Goal: Task Accomplishment & Management: Manage account settings

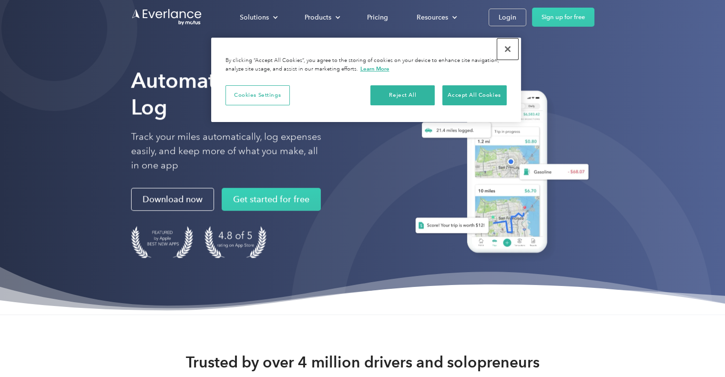
click at [509, 43] on button "Close" at bounding box center [507, 49] width 21 height 21
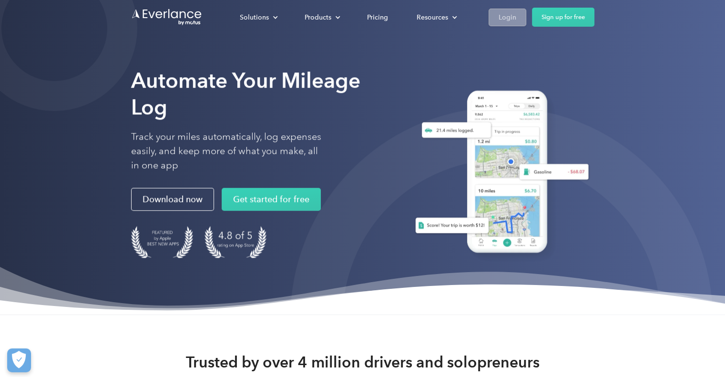
click at [508, 16] on div "Login" at bounding box center [508, 17] width 18 height 12
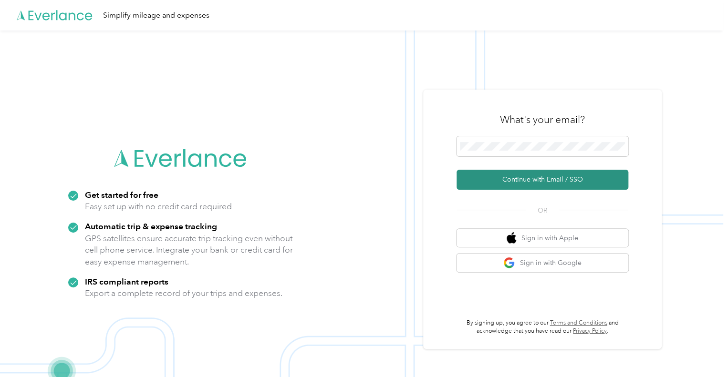
click at [563, 176] on button "Continue with Email / SSO" at bounding box center [542, 180] width 172 height 20
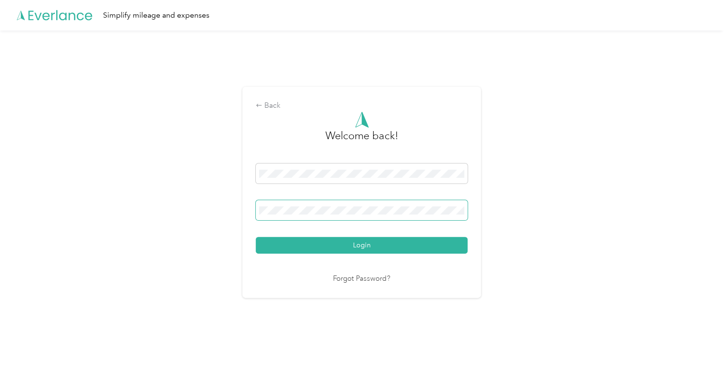
click at [322, 217] on span at bounding box center [362, 210] width 212 height 20
click at [349, 279] on link "Forgot Password?" at bounding box center [361, 279] width 57 height 11
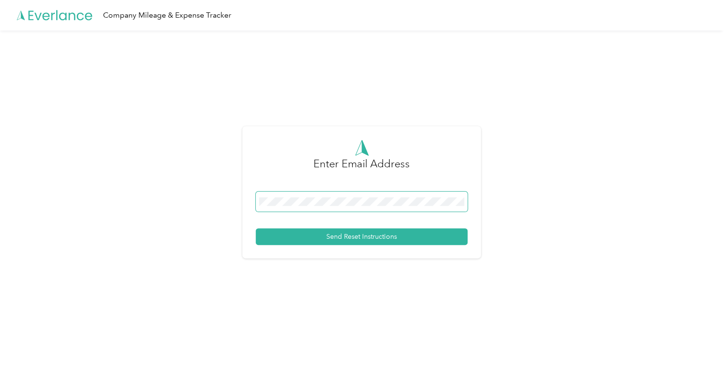
click at [358, 195] on span at bounding box center [362, 202] width 212 height 20
click at [320, 246] on div "Enter Email Address Send Reset Instructions" at bounding box center [361, 192] width 238 height 132
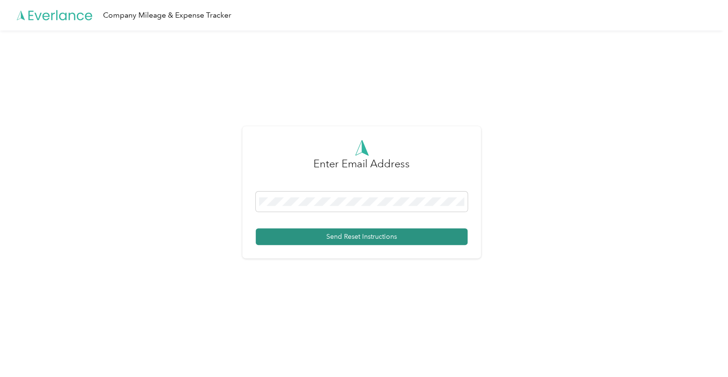
click at [325, 240] on button "Send Reset Instructions" at bounding box center [362, 236] width 212 height 17
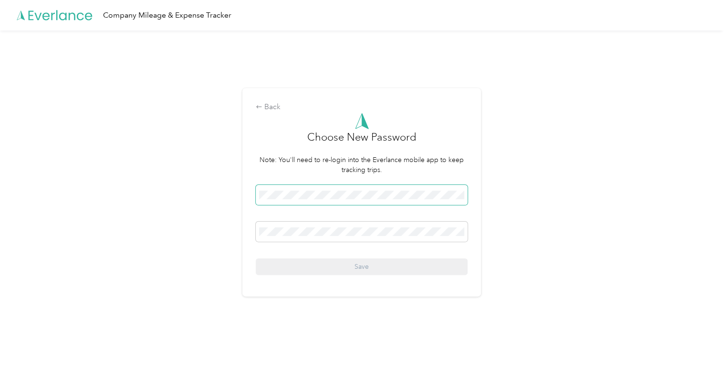
click at [289, 188] on span at bounding box center [362, 195] width 212 height 20
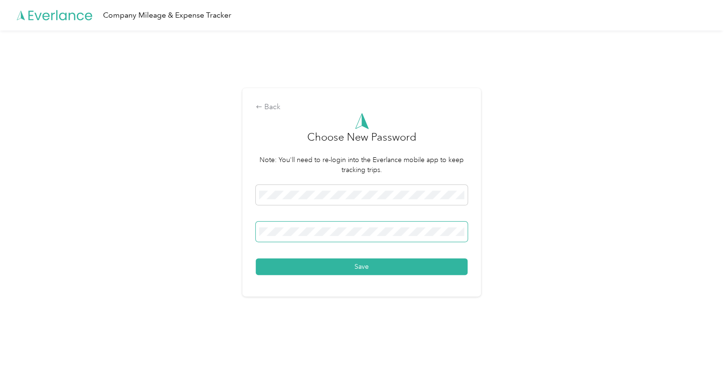
click at [256, 258] on button "Save" at bounding box center [362, 266] width 212 height 17
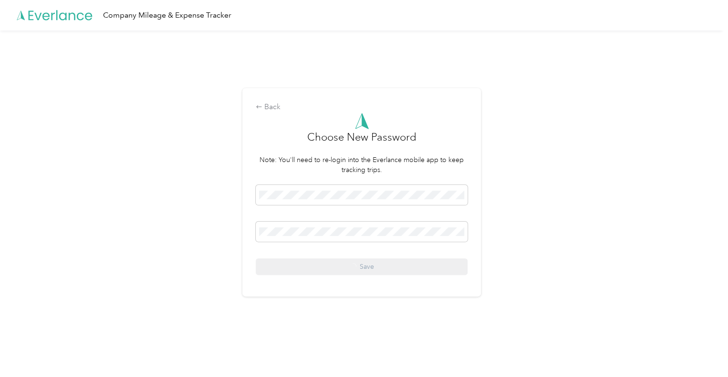
click at [502, 257] on div "Back Choose New Password Note: You'll need to re-login into the Everlance mobil…" at bounding box center [361, 197] width 723 height 332
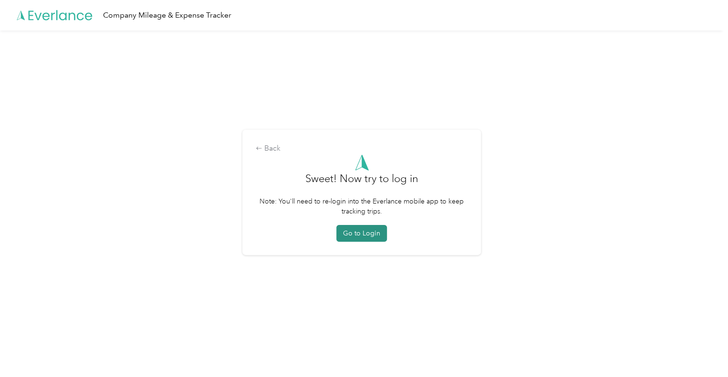
click at [365, 237] on button "Go to Login" at bounding box center [361, 233] width 51 height 17
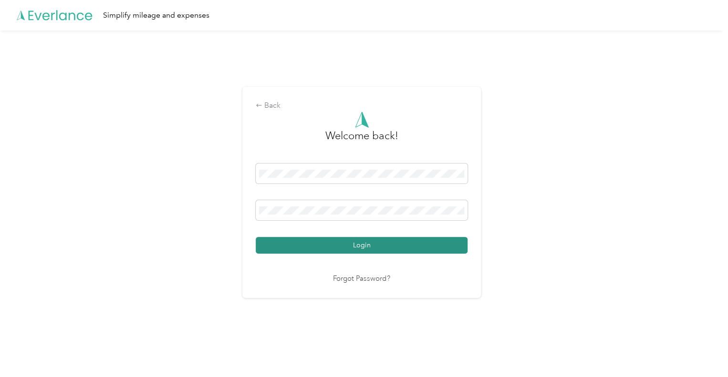
click at [344, 246] on button "Login" at bounding box center [362, 245] width 212 height 17
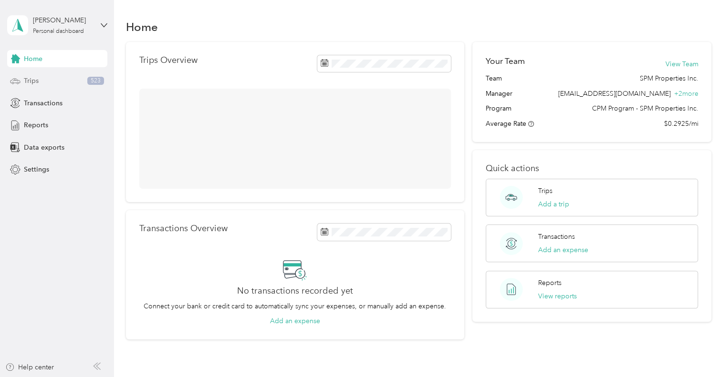
click at [66, 76] on div "Trips 523" at bounding box center [57, 80] width 100 height 17
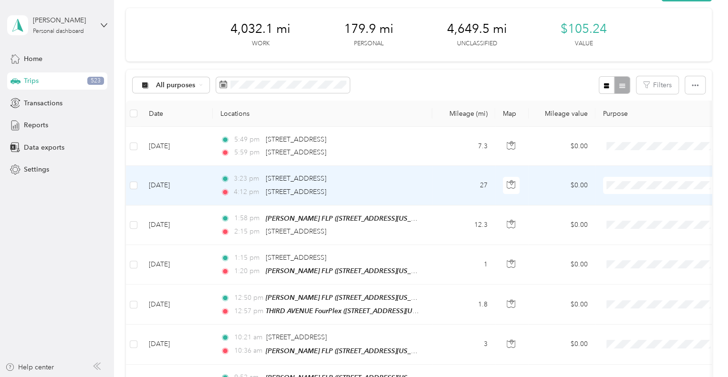
scroll to position [34, 0]
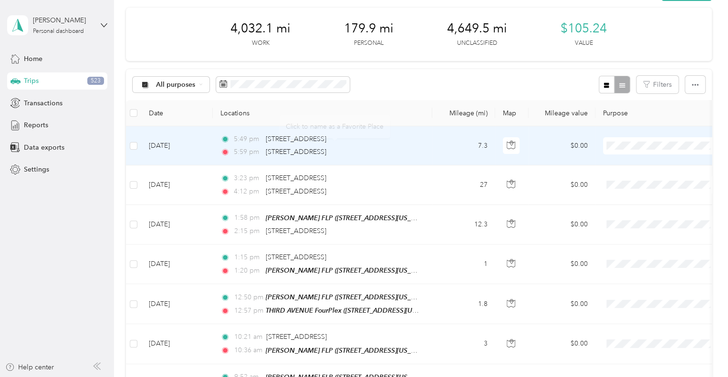
click at [412, 148] on div "5:59 pm [STREET_ADDRESS]" at bounding box center [320, 152] width 200 height 10
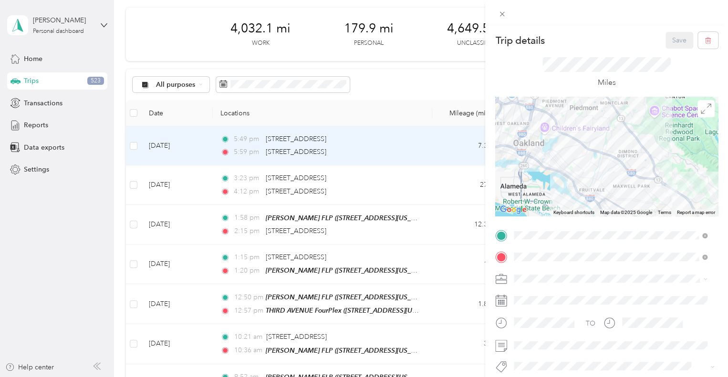
click at [261, 118] on div "Trip details Save This trip cannot be edited because it is either under review,…" at bounding box center [364, 188] width 728 height 377
